Goal: Contribute content: Contribute content

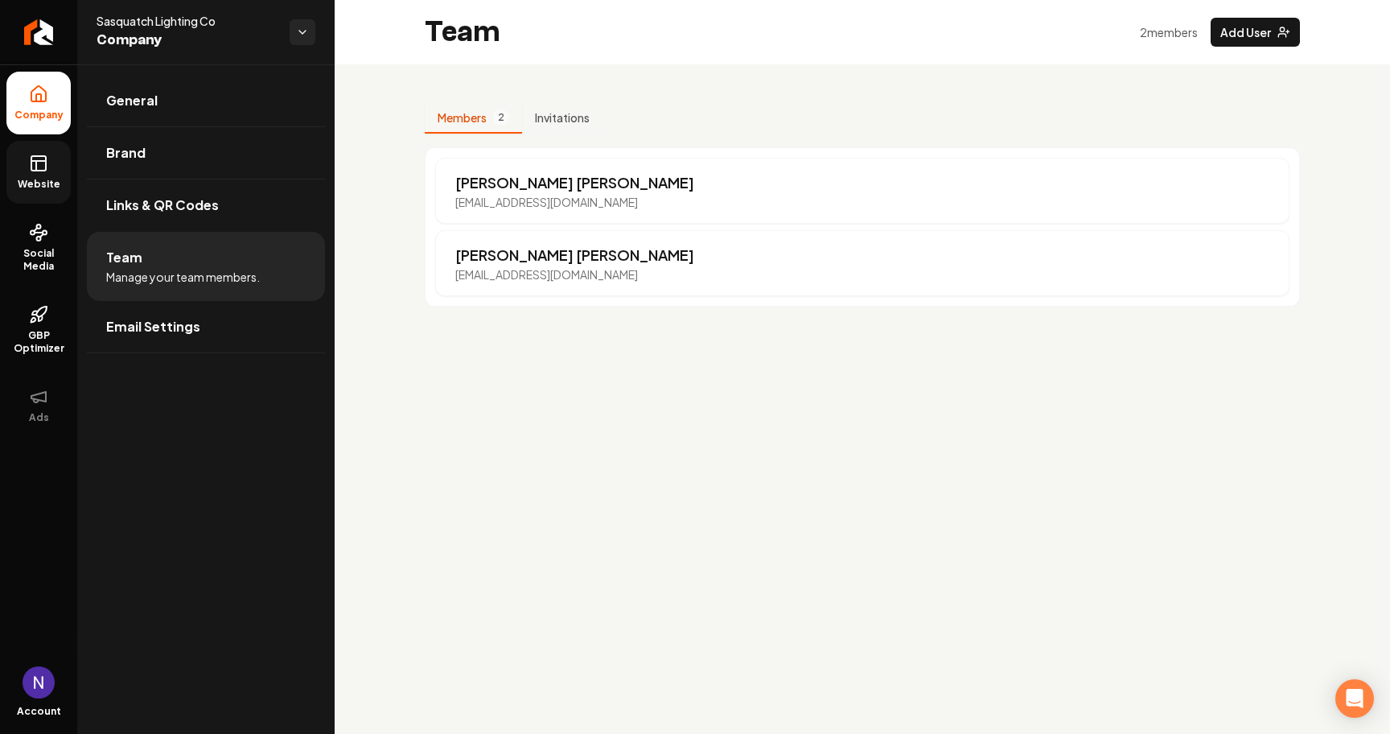
click at [48, 171] on link "Website" at bounding box center [38, 172] width 64 height 63
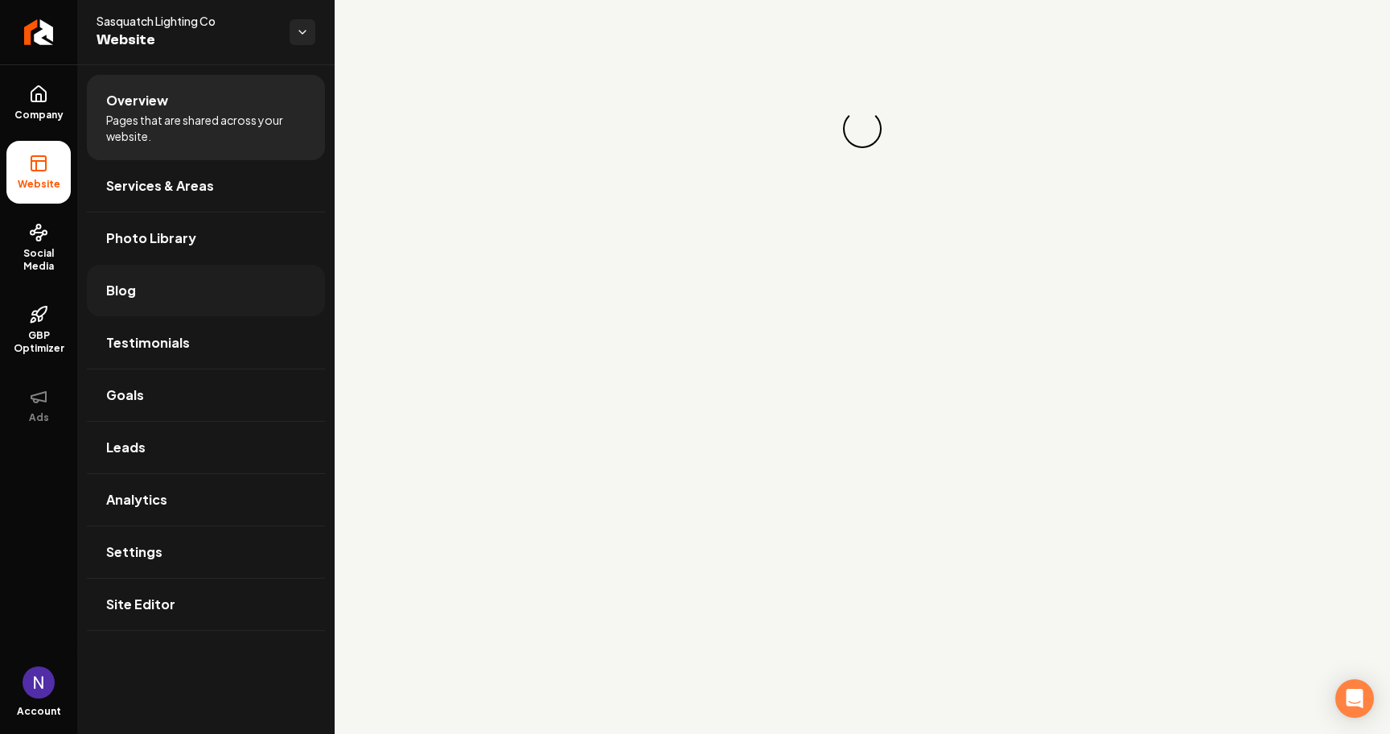
click at [183, 284] on link "Blog" at bounding box center [206, 290] width 238 height 51
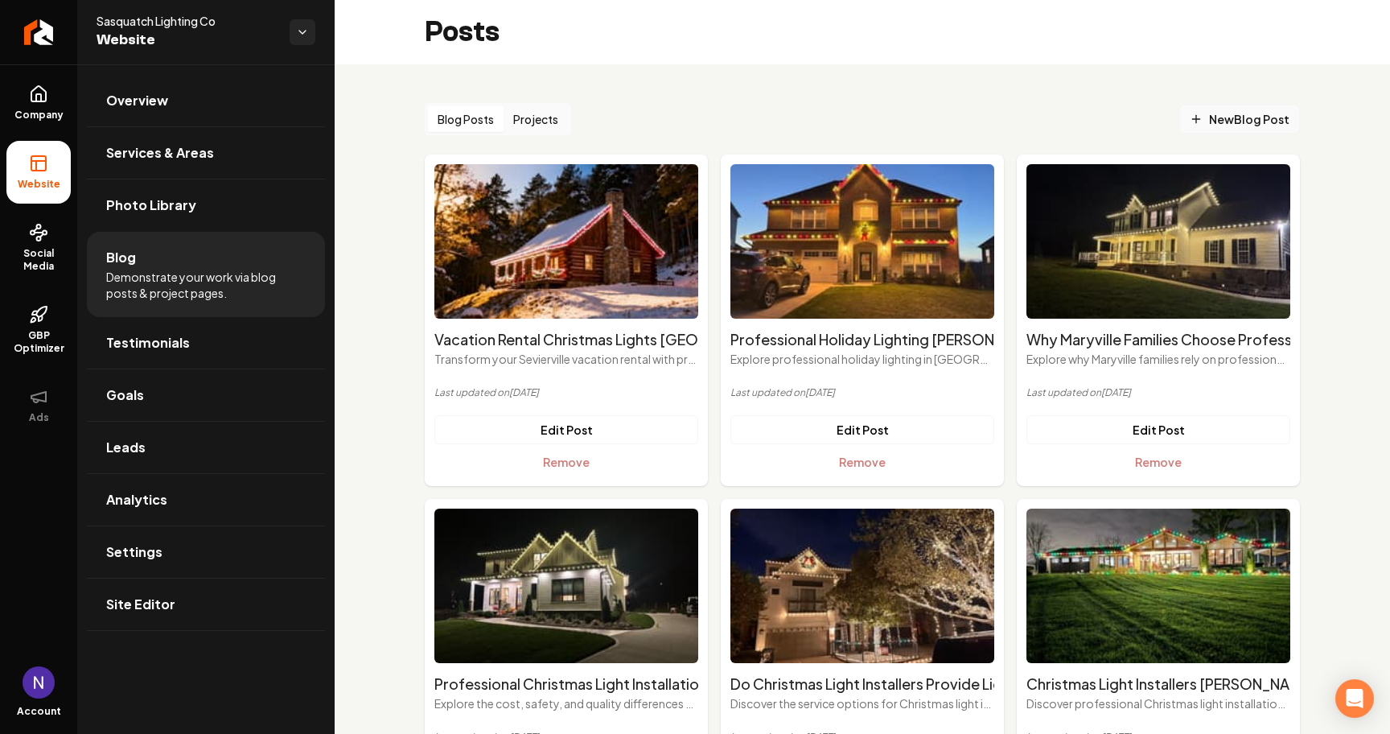
click at [1236, 112] on span "New Blog Post" at bounding box center [1240, 119] width 100 height 17
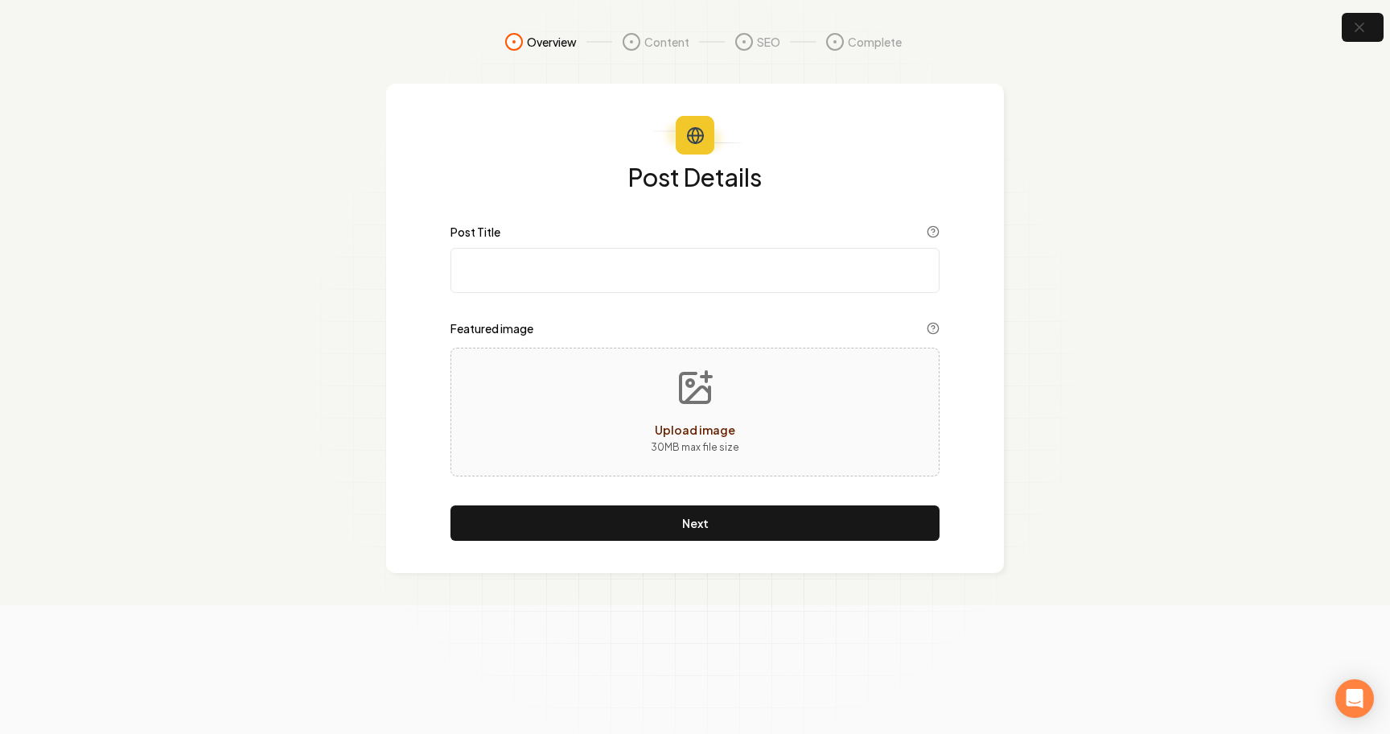
click at [530, 282] on input "Post Title" at bounding box center [694, 270] width 489 height 45
paste input "Holiday Lighting Installation Timeline Farragut Tennessee: When to Schedule Ser…"
type input "Holiday Lighting Installation Timeline Farragut Tennessee: When to Schedule Ser…"
click at [660, 459] on button "Upload image 30 MB max file size" at bounding box center [695, 412] width 114 height 113
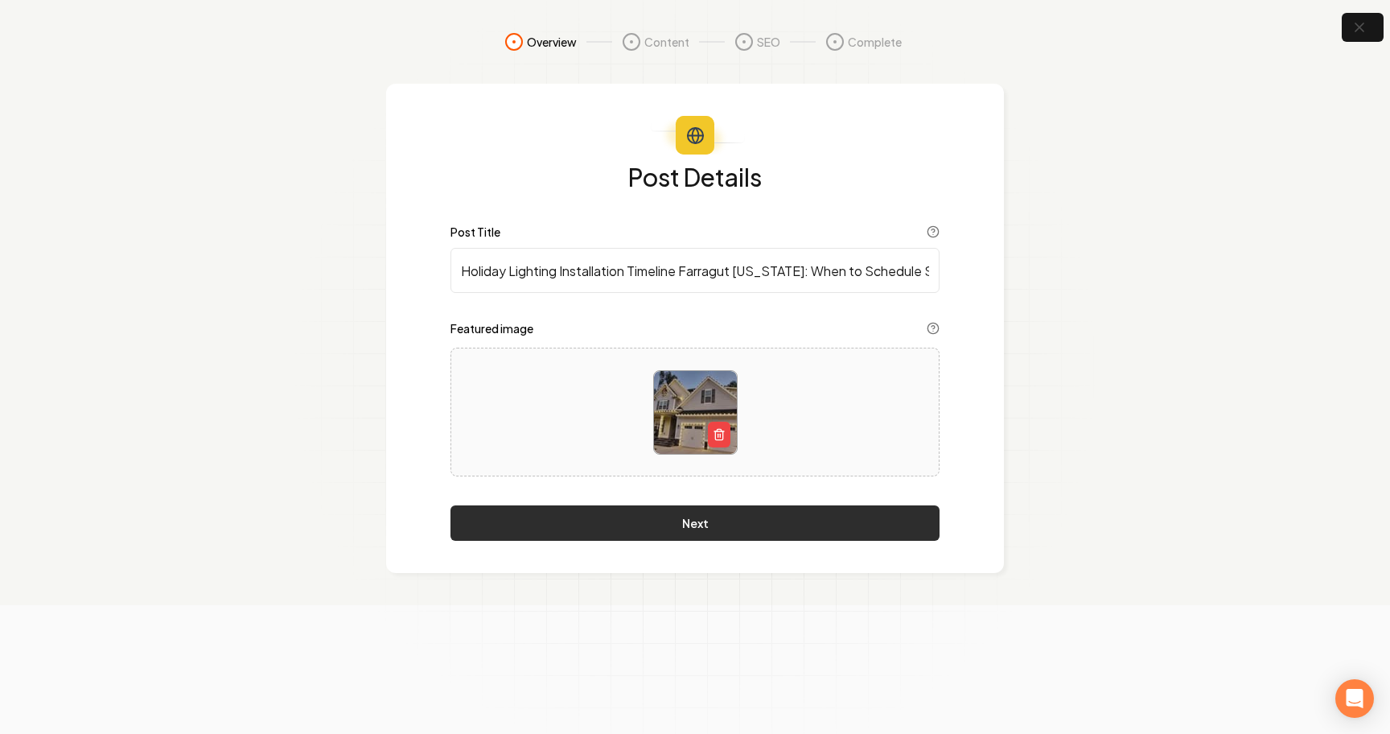
click at [576, 526] on button "Next" at bounding box center [694, 522] width 489 height 35
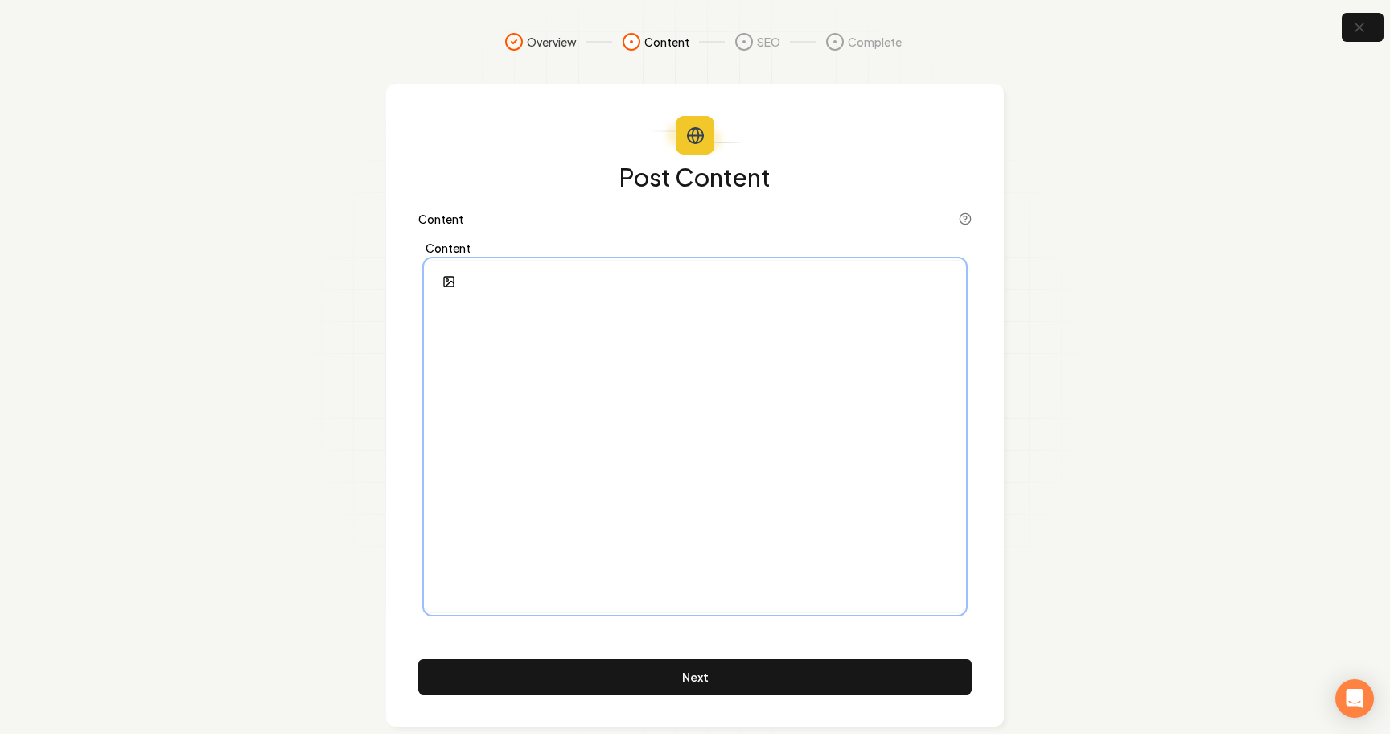
click at [655, 368] on div at bounding box center [694, 457] width 537 height 309
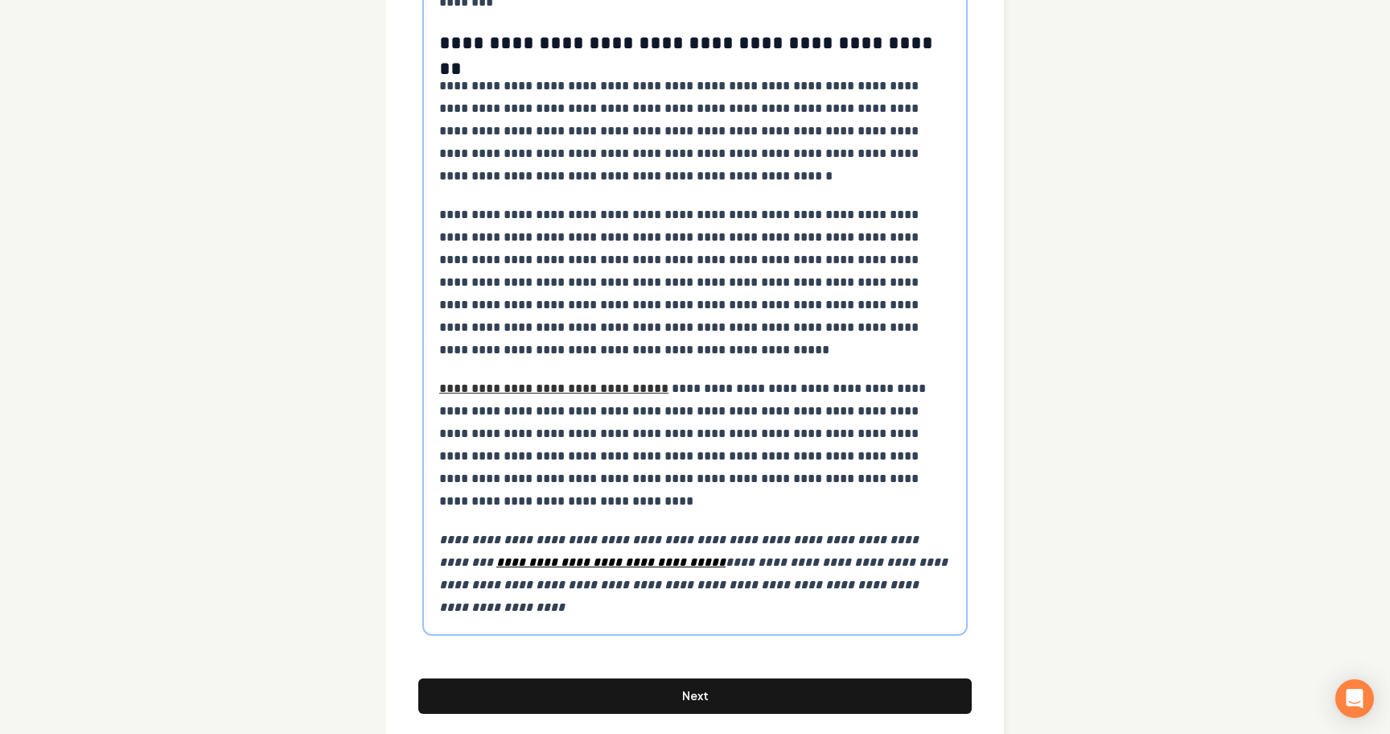
scroll to position [7705, 0]
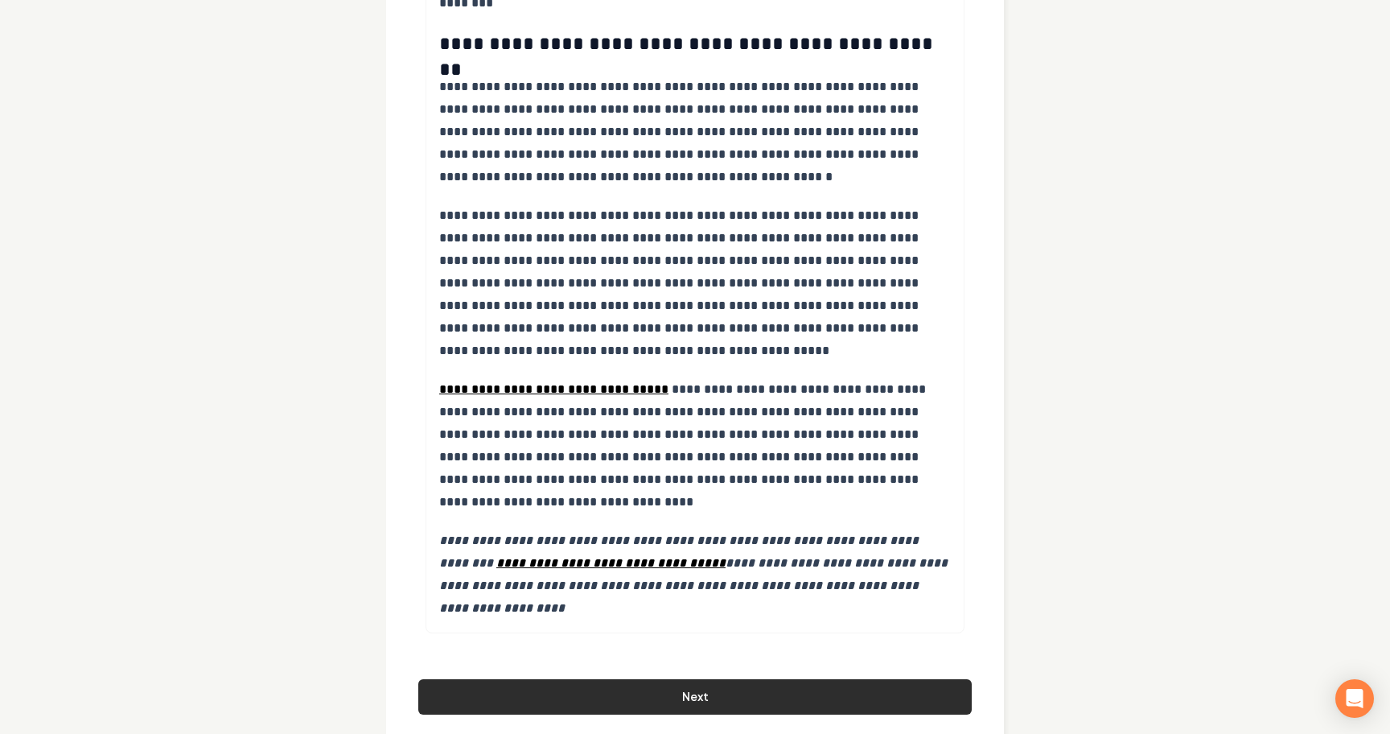
click at [580, 679] on button "Next" at bounding box center [694, 696] width 553 height 35
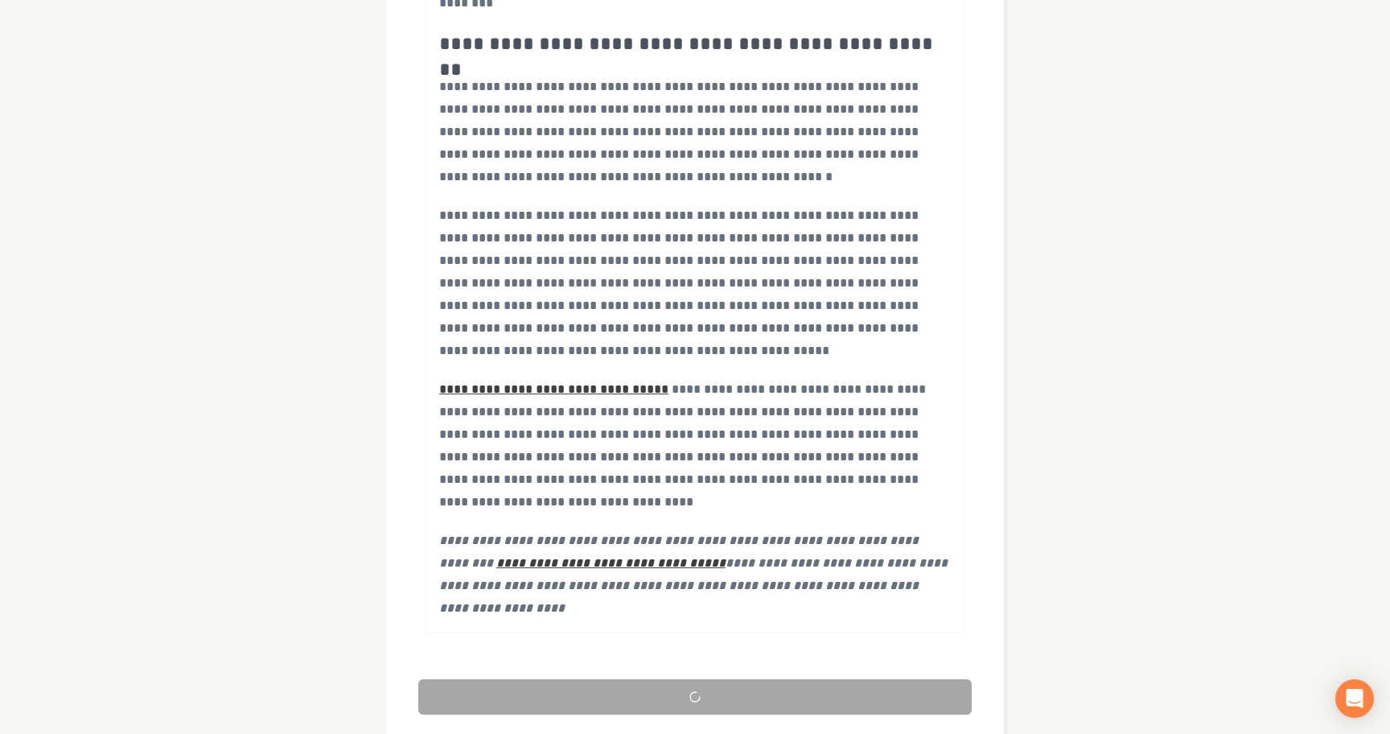
scroll to position [16, 0]
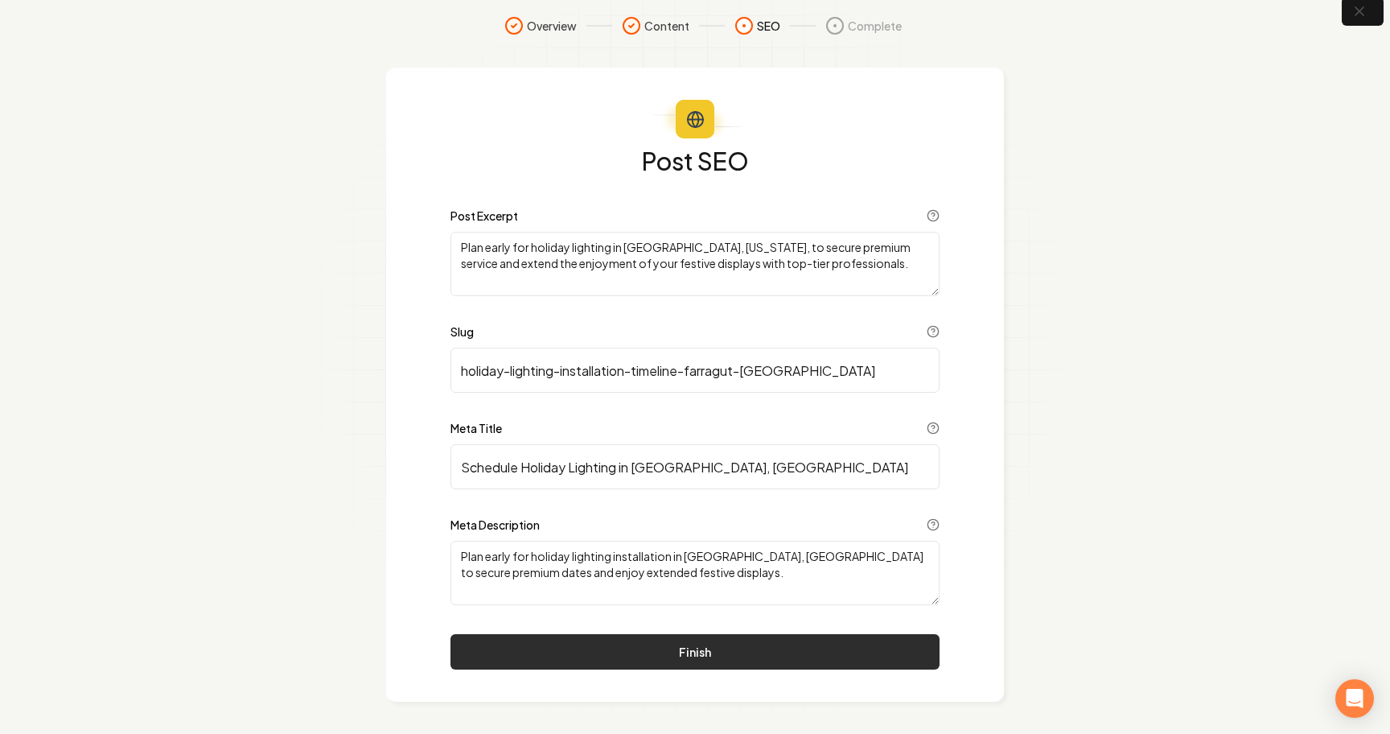
click at [523, 641] on button "Finish" at bounding box center [694, 651] width 489 height 35
